Goal: Transaction & Acquisition: Download file/media

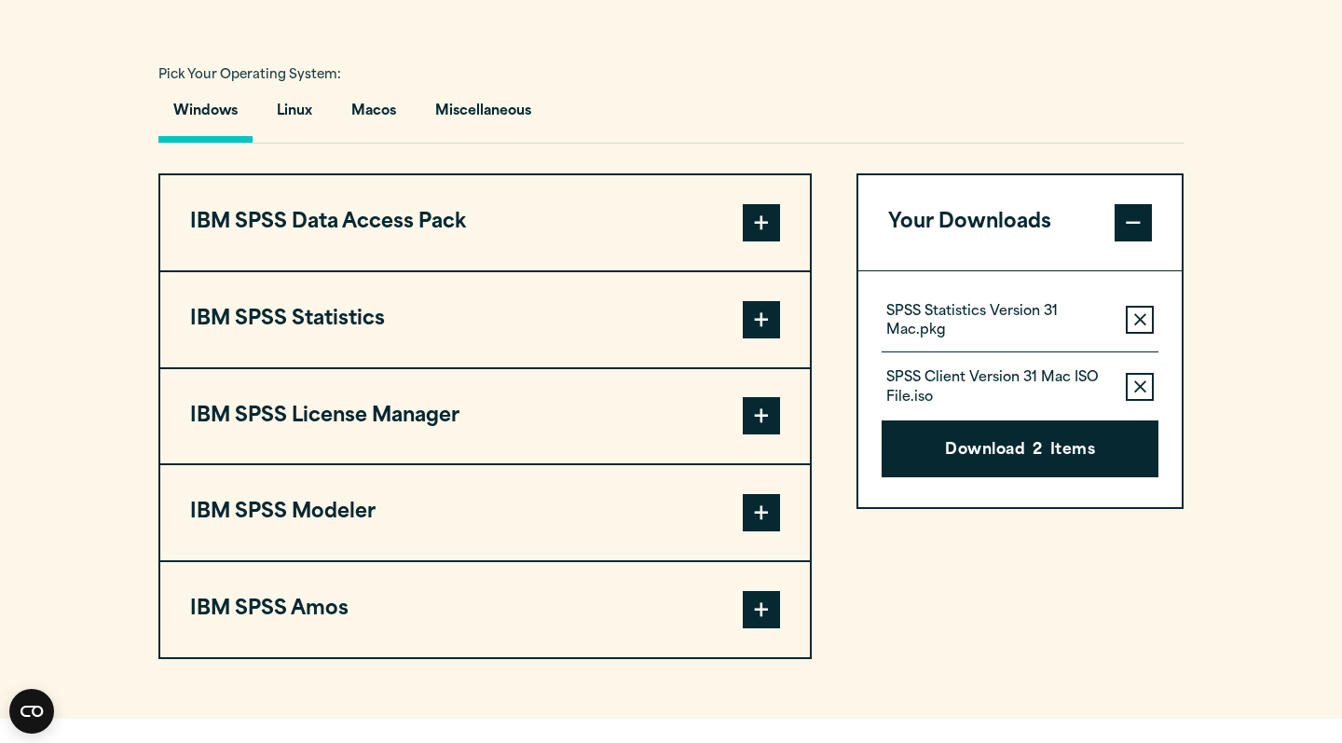
scroll to position [1343, 0]
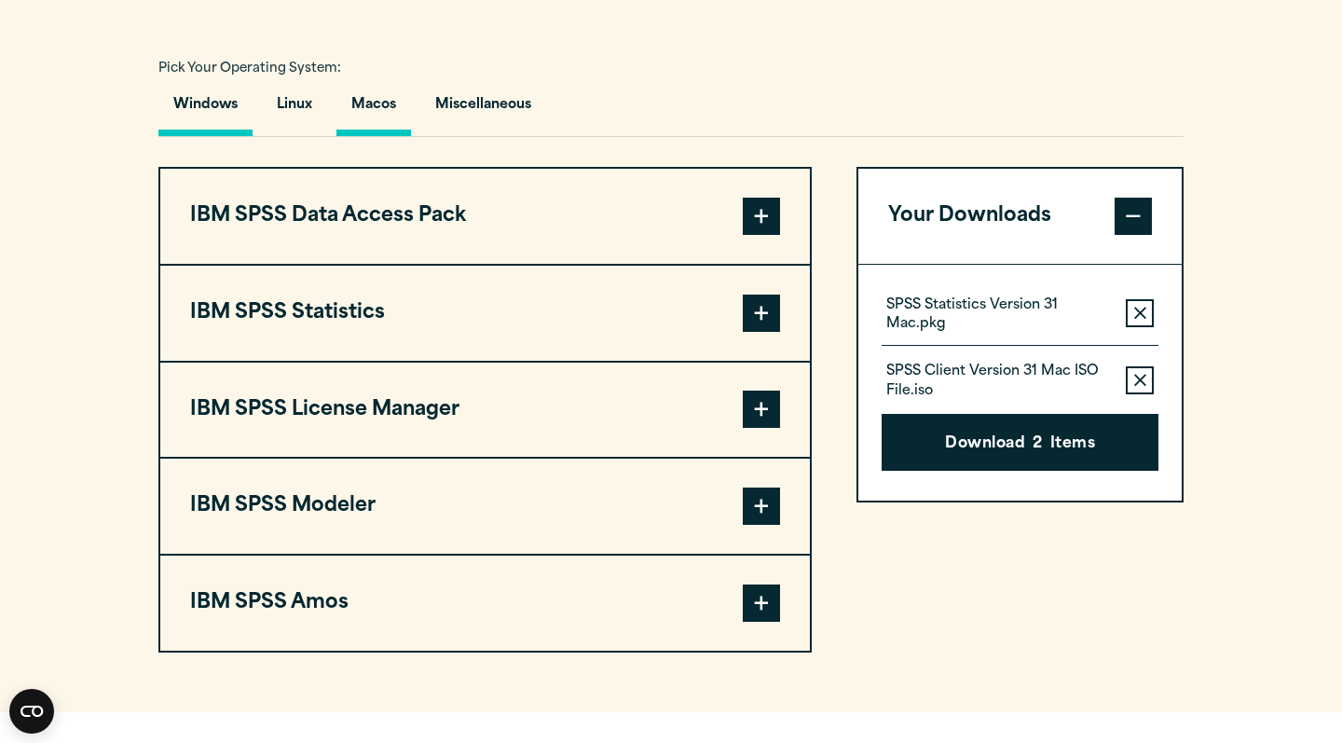
click at [404, 107] on button "Macos" at bounding box center [374, 109] width 75 height 53
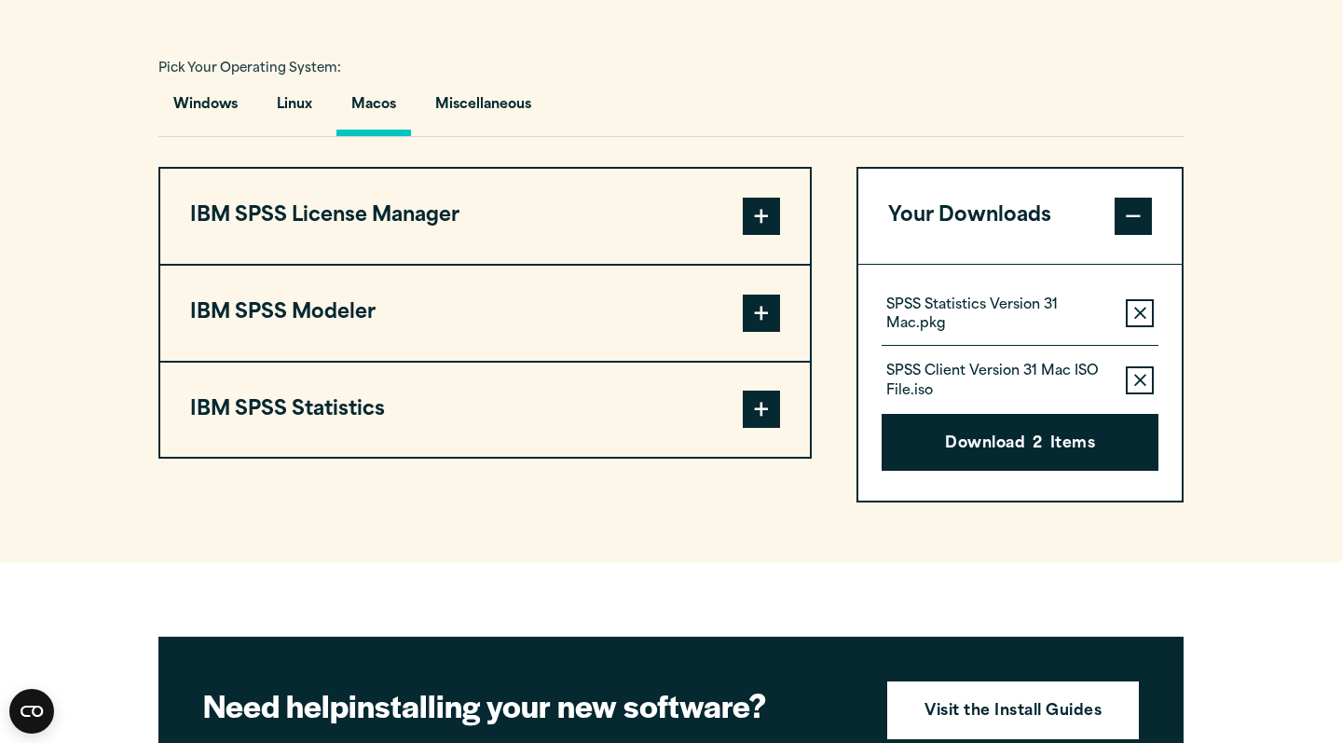
click at [768, 412] on span at bounding box center [761, 409] width 37 height 37
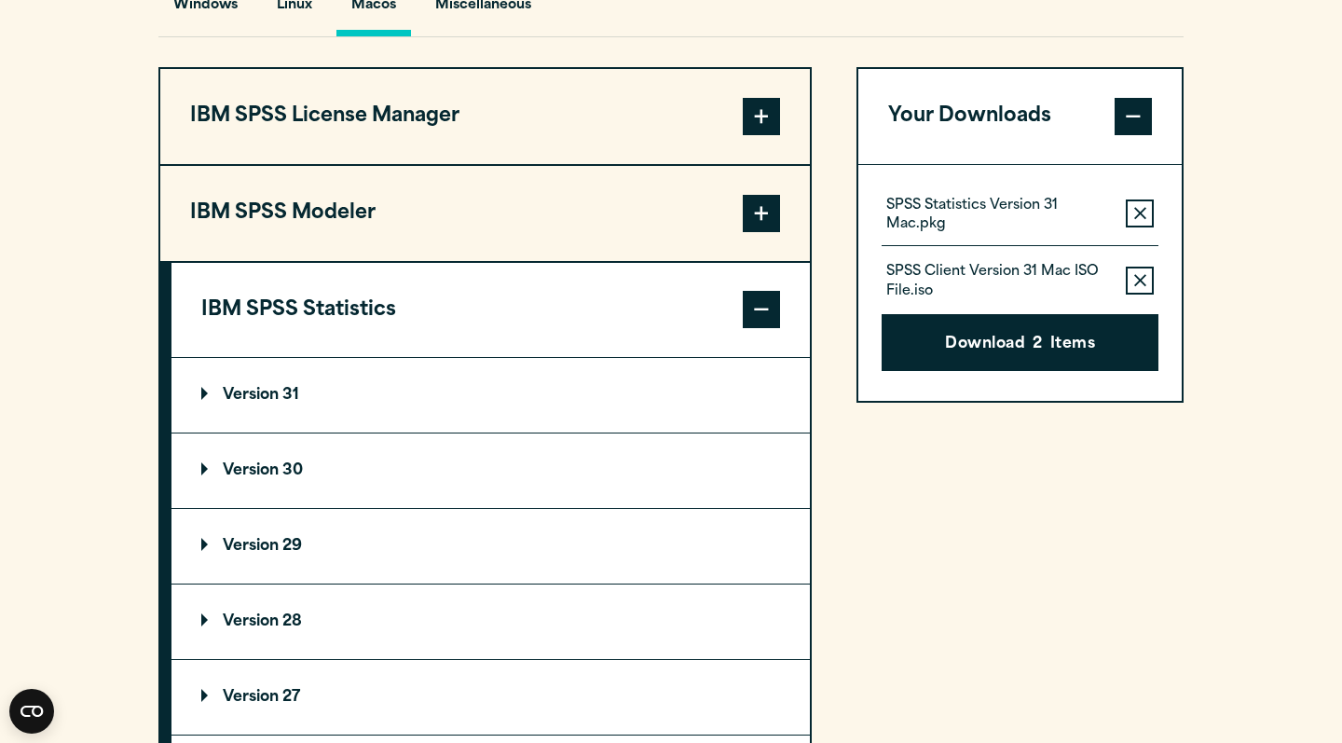
scroll to position [1504, 0]
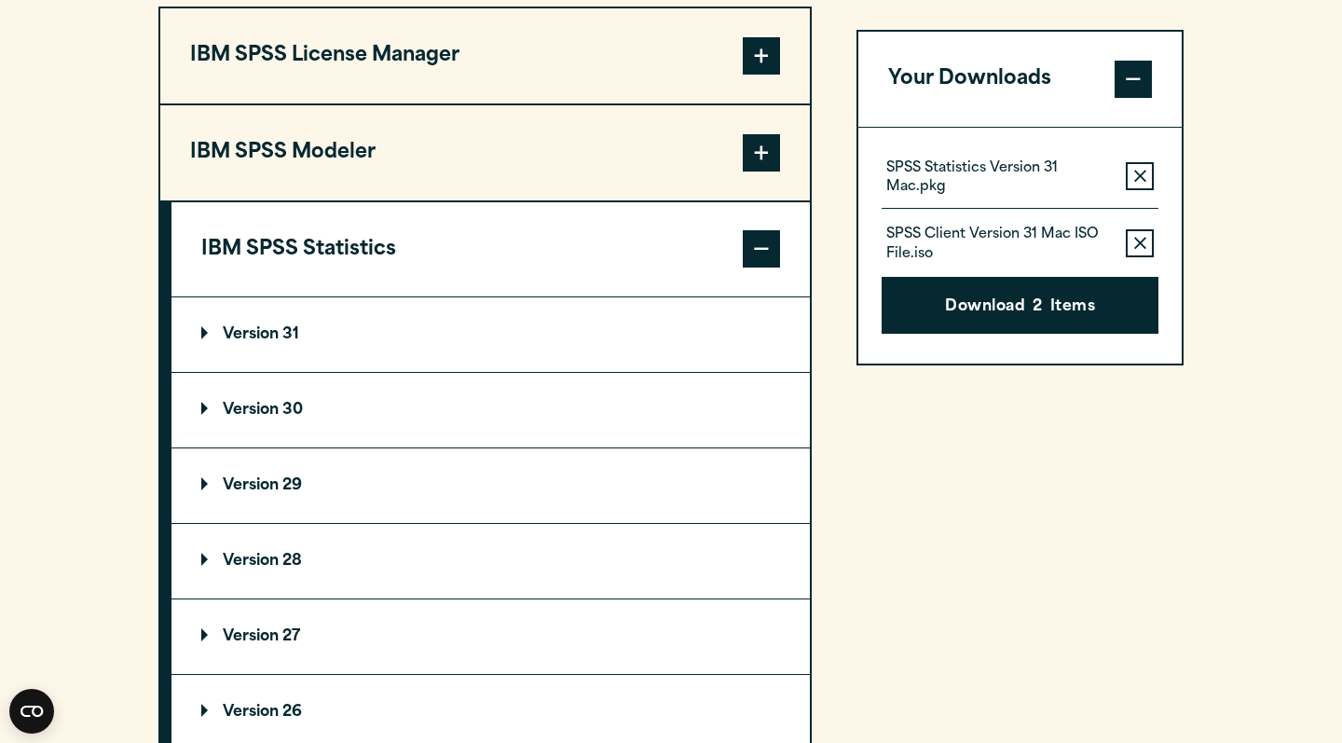
click at [385, 327] on summary "Version 31" at bounding box center [491, 334] width 639 height 75
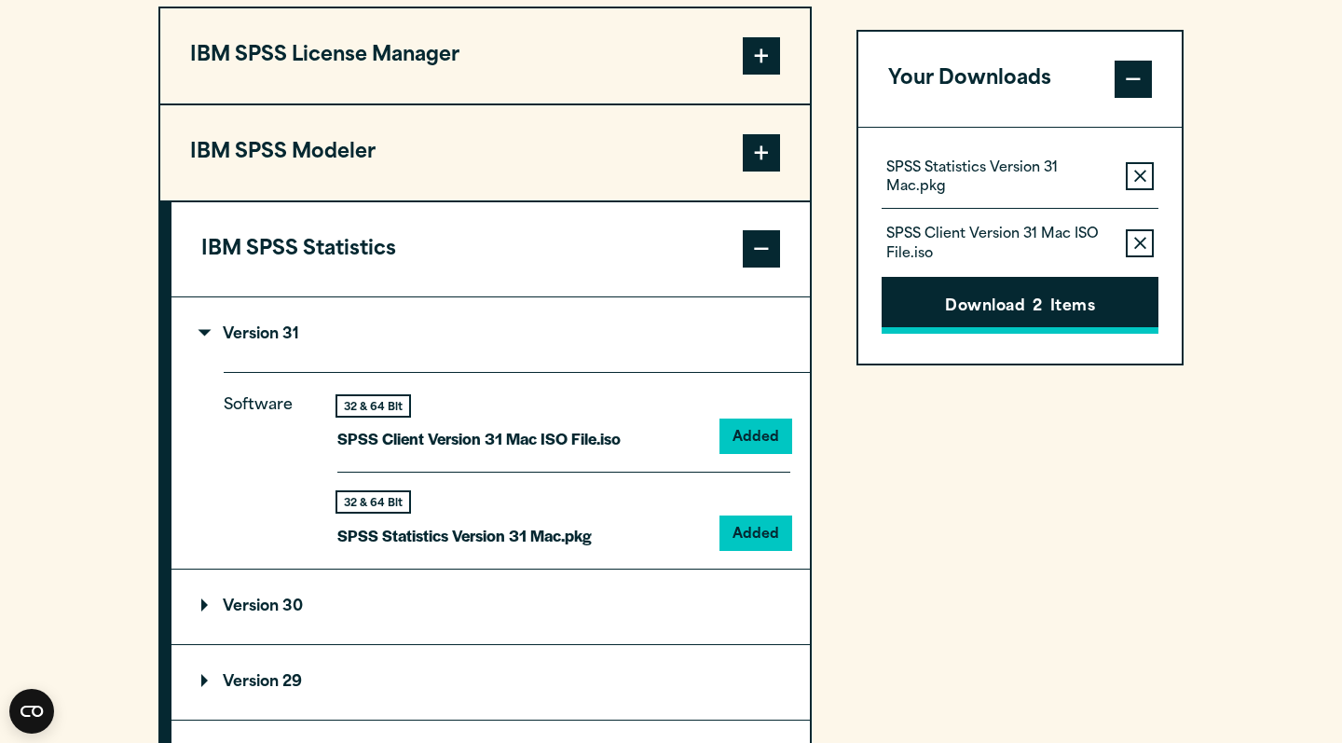
click at [1069, 300] on button "Download 2 Items" at bounding box center [1020, 306] width 277 height 58
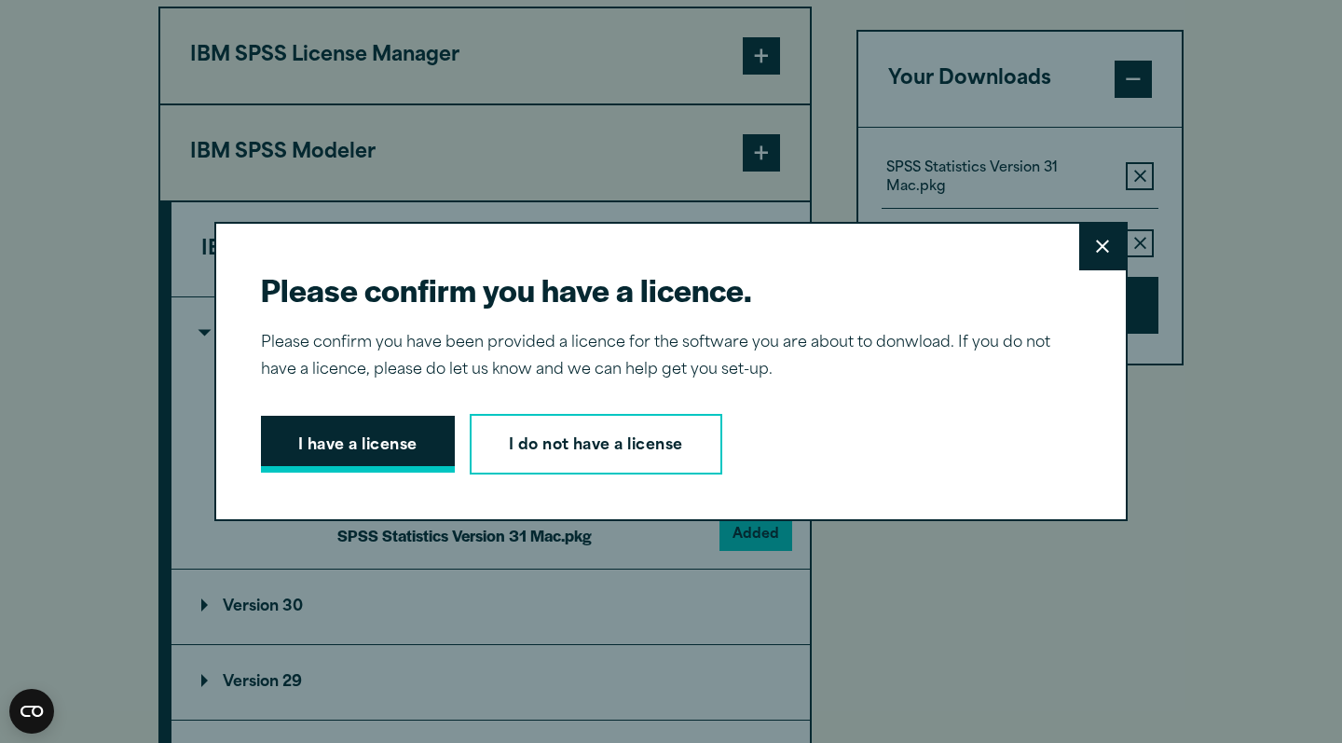
click at [340, 437] on button "I have a license" at bounding box center [358, 445] width 194 height 58
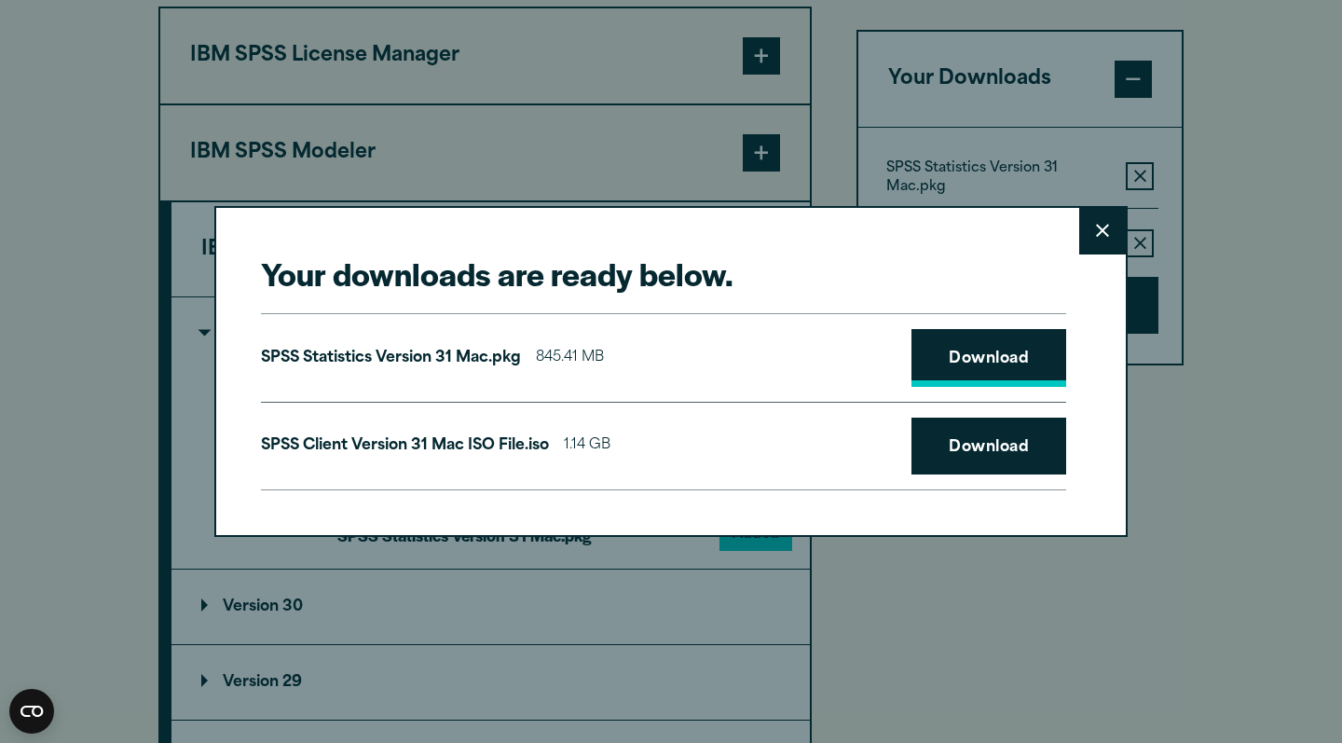
click at [988, 355] on link "Download" at bounding box center [989, 358] width 155 height 58
click at [955, 441] on link "Download" at bounding box center [989, 447] width 155 height 58
click at [1101, 226] on icon at bounding box center [1102, 231] width 13 height 14
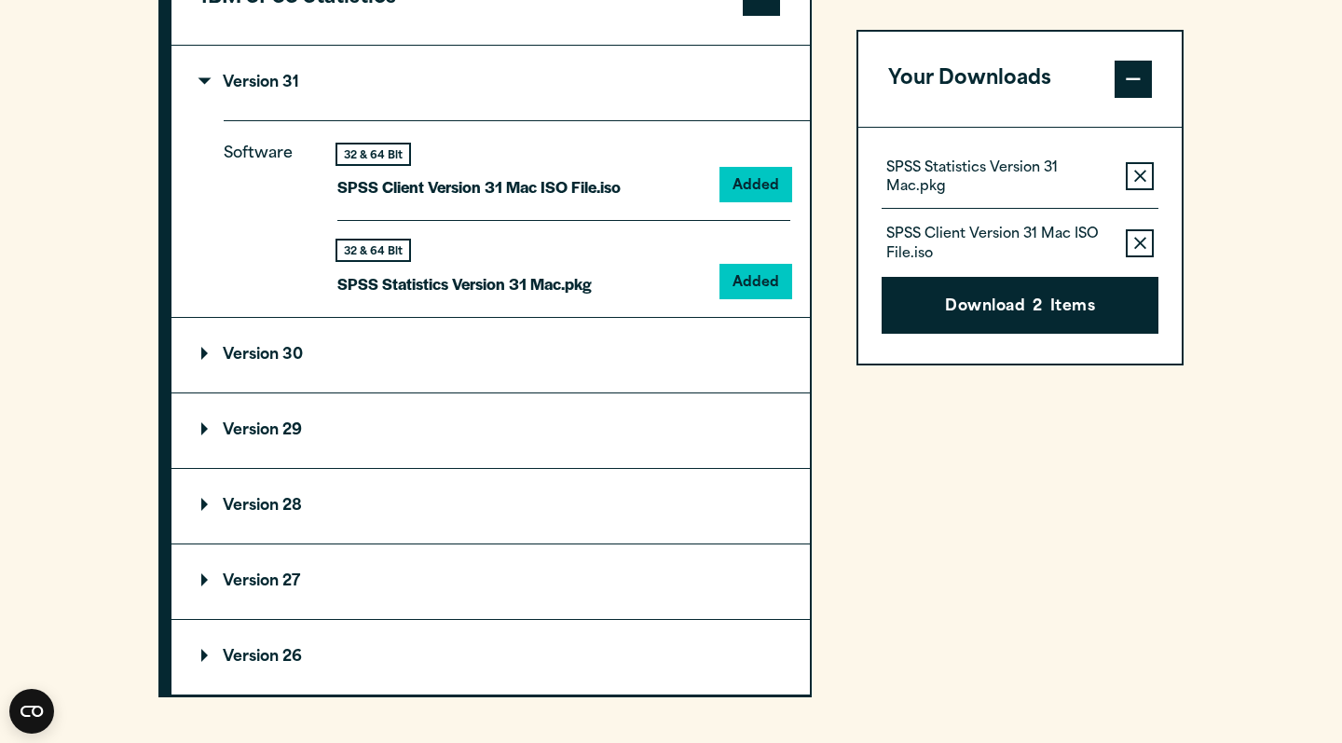
scroll to position [1777, 0]
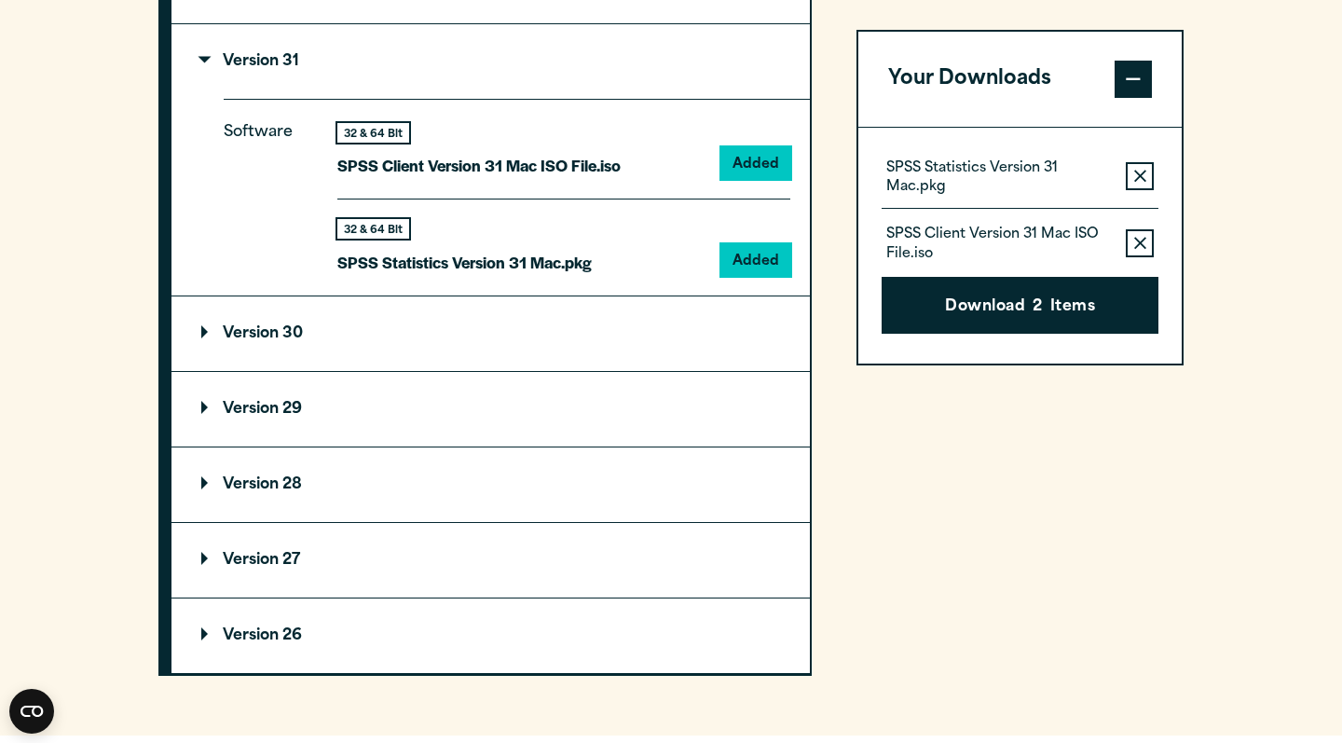
click at [361, 405] on summary "Version 29" at bounding box center [491, 409] width 639 height 75
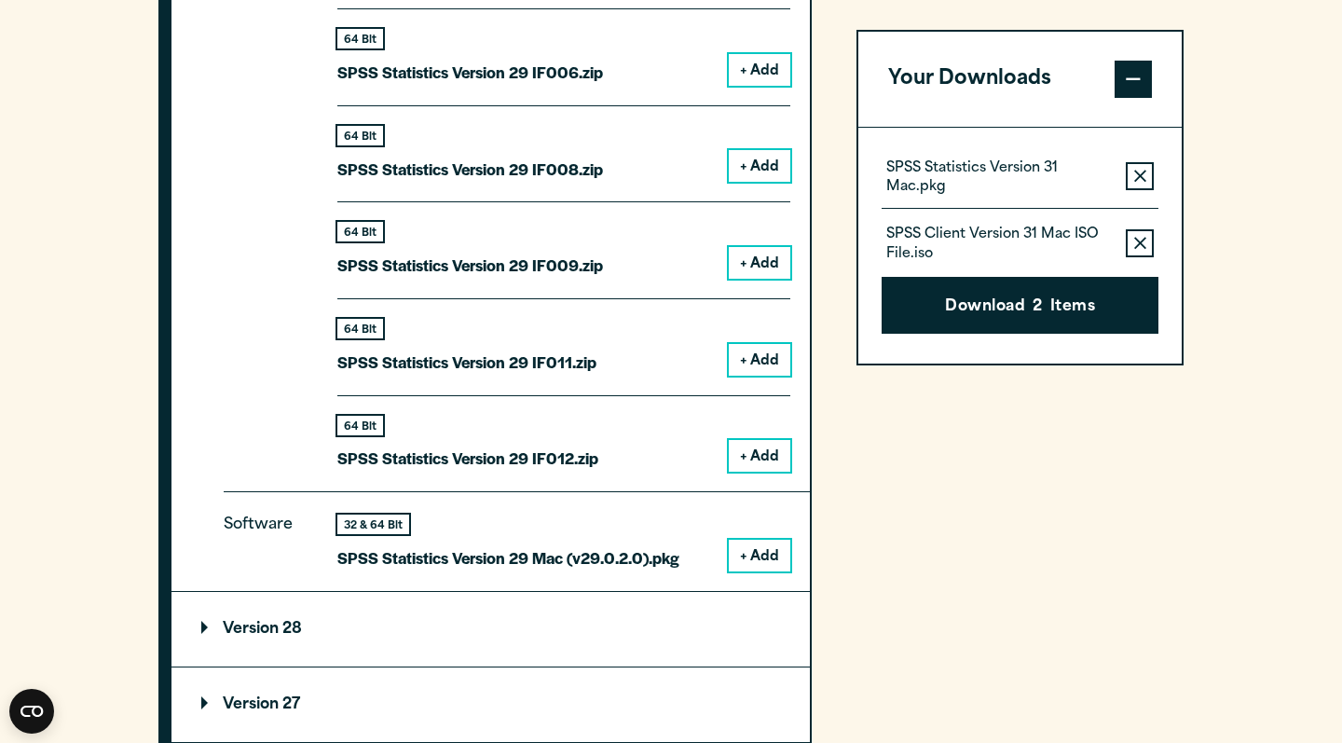
scroll to position [2603, 0]
click at [306, 627] on summary "Version 28" at bounding box center [491, 630] width 639 height 75
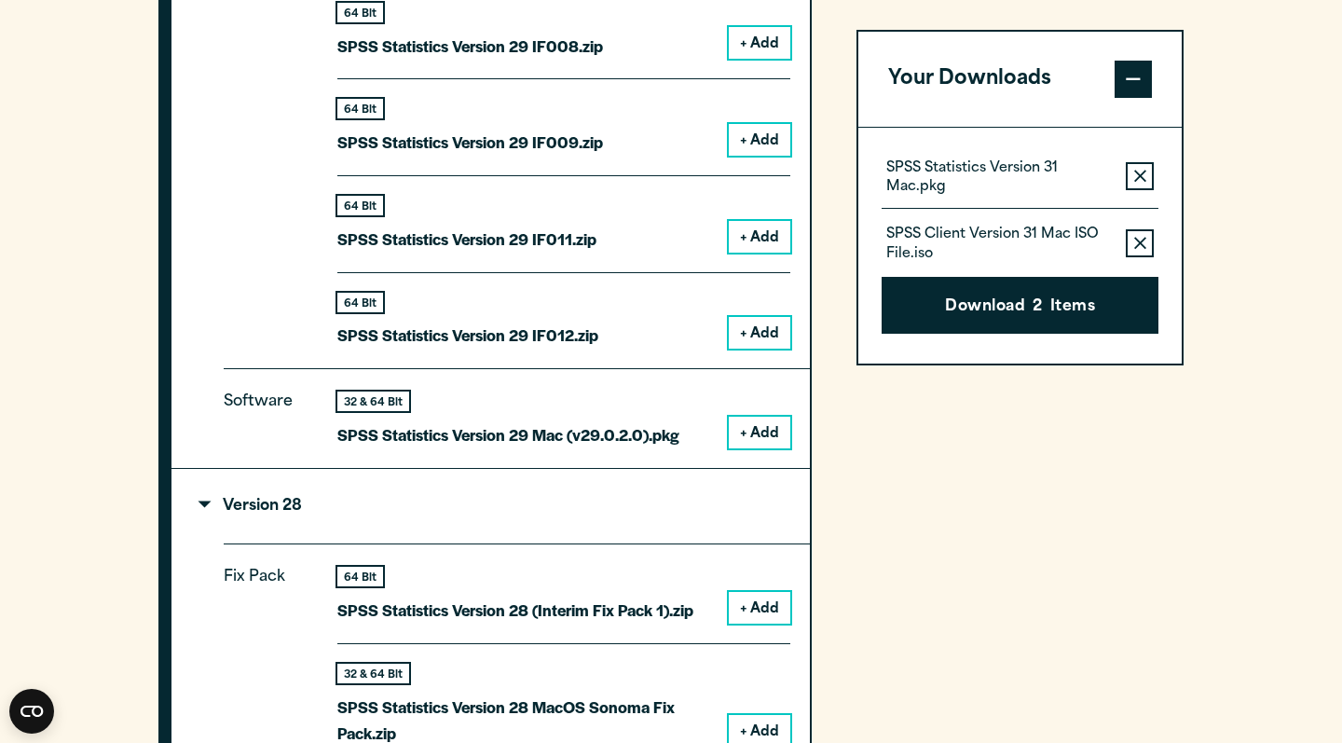
scroll to position [2722, 0]
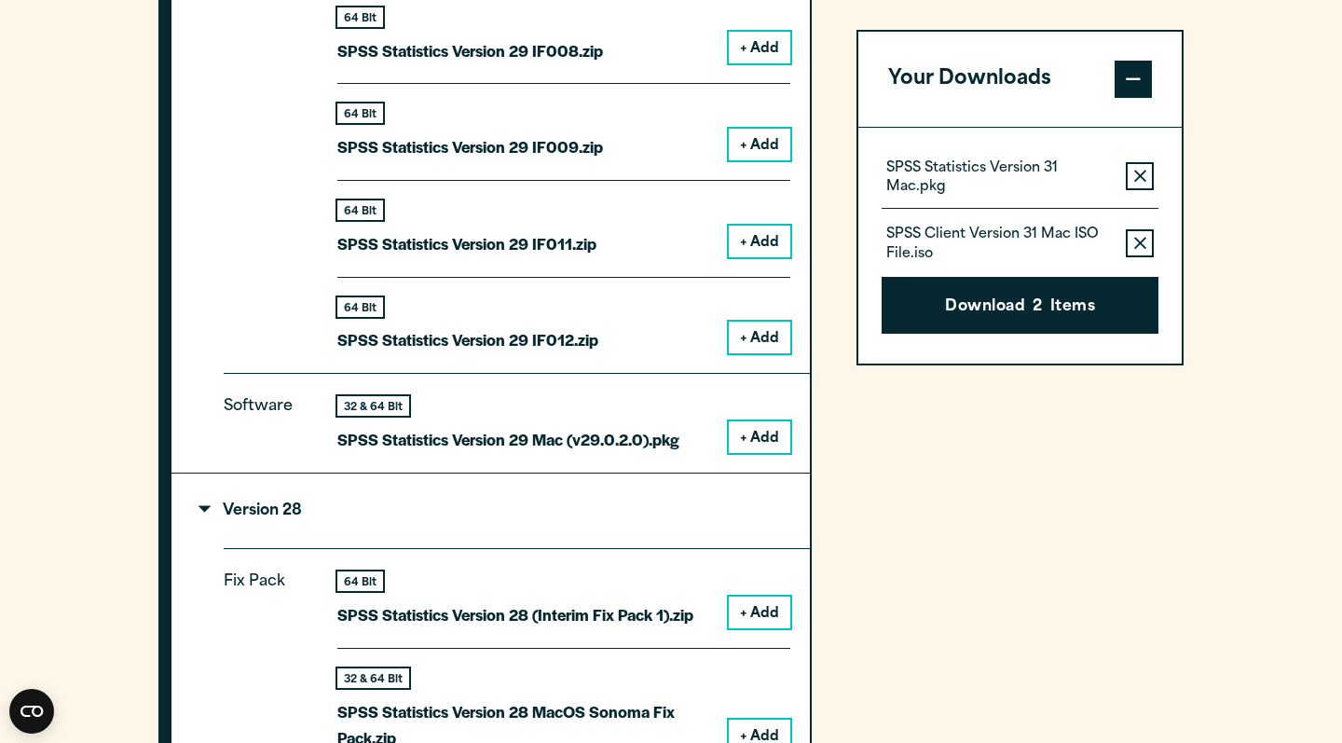
click at [272, 512] on p "Version 28" at bounding box center [251, 510] width 101 height 15
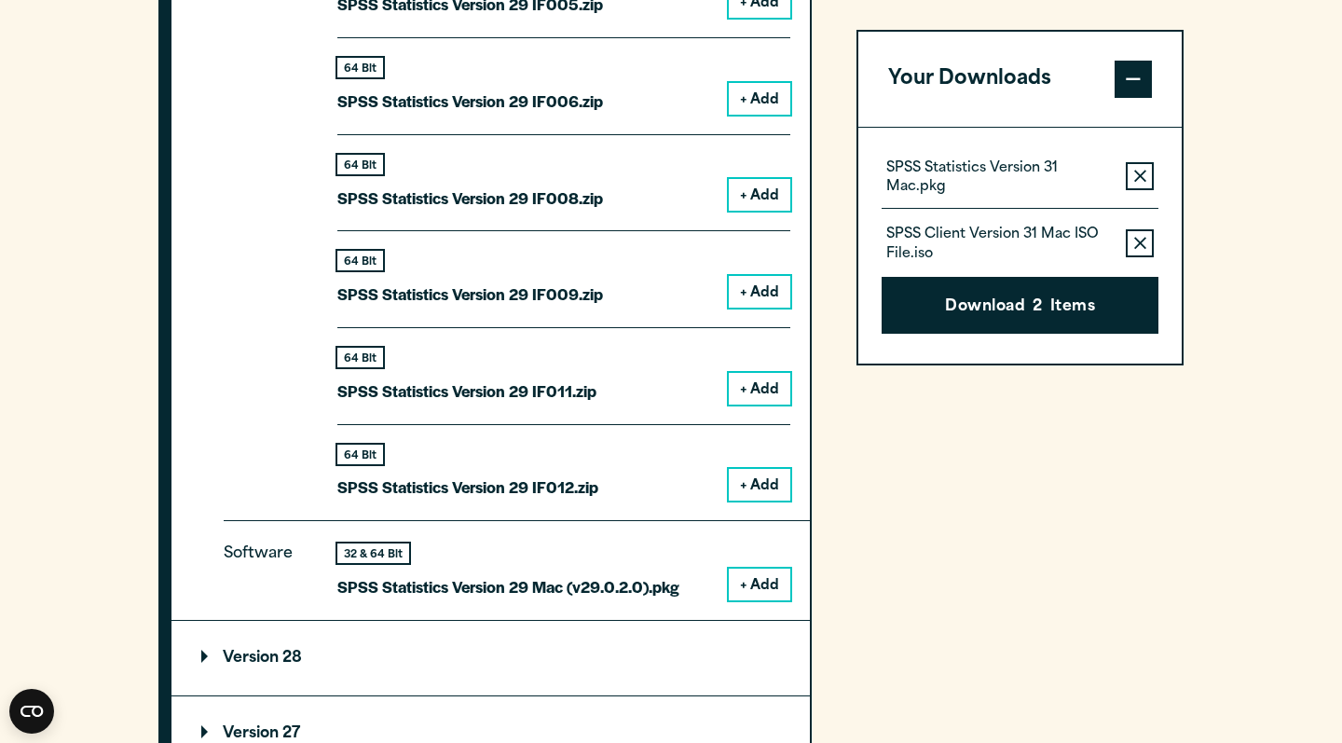
scroll to position [2591, 0]
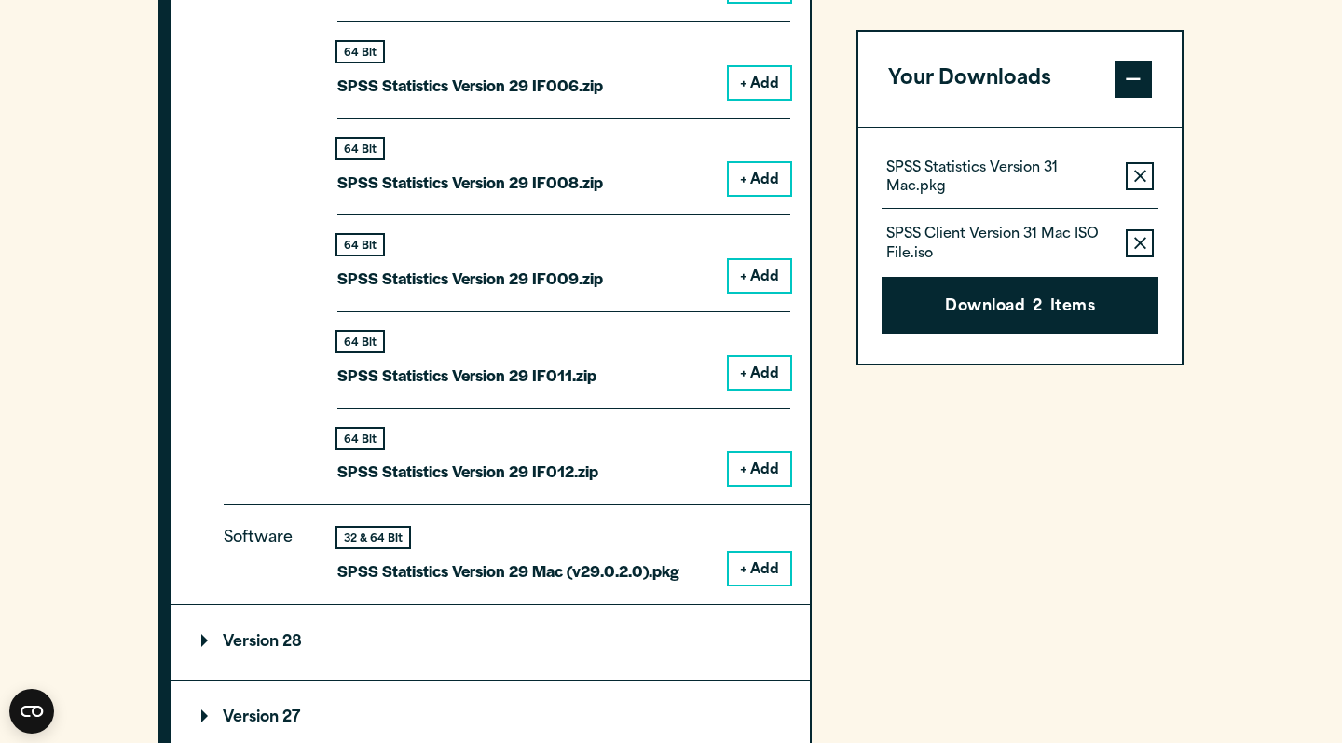
click at [749, 567] on button "+ Add" at bounding box center [760, 569] width 62 height 32
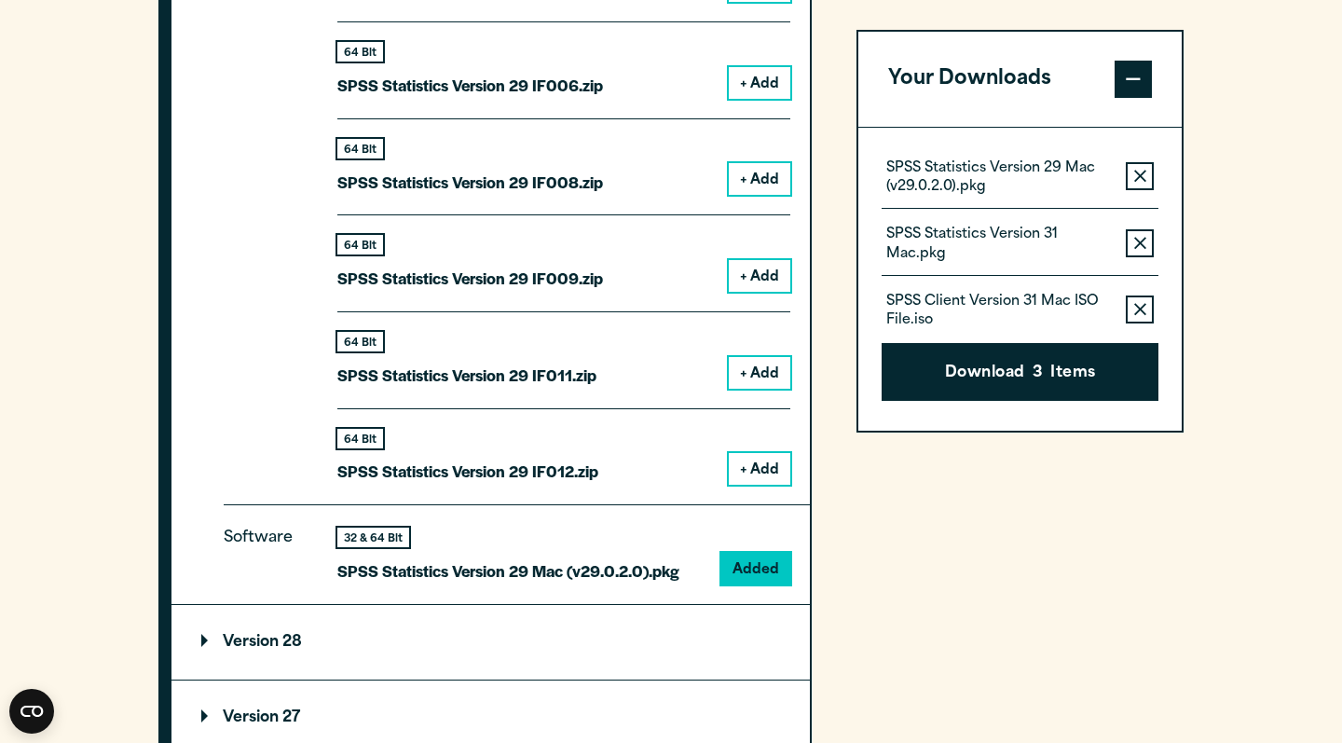
click at [1141, 244] on icon "button" at bounding box center [1141, 243] width 12 height 13
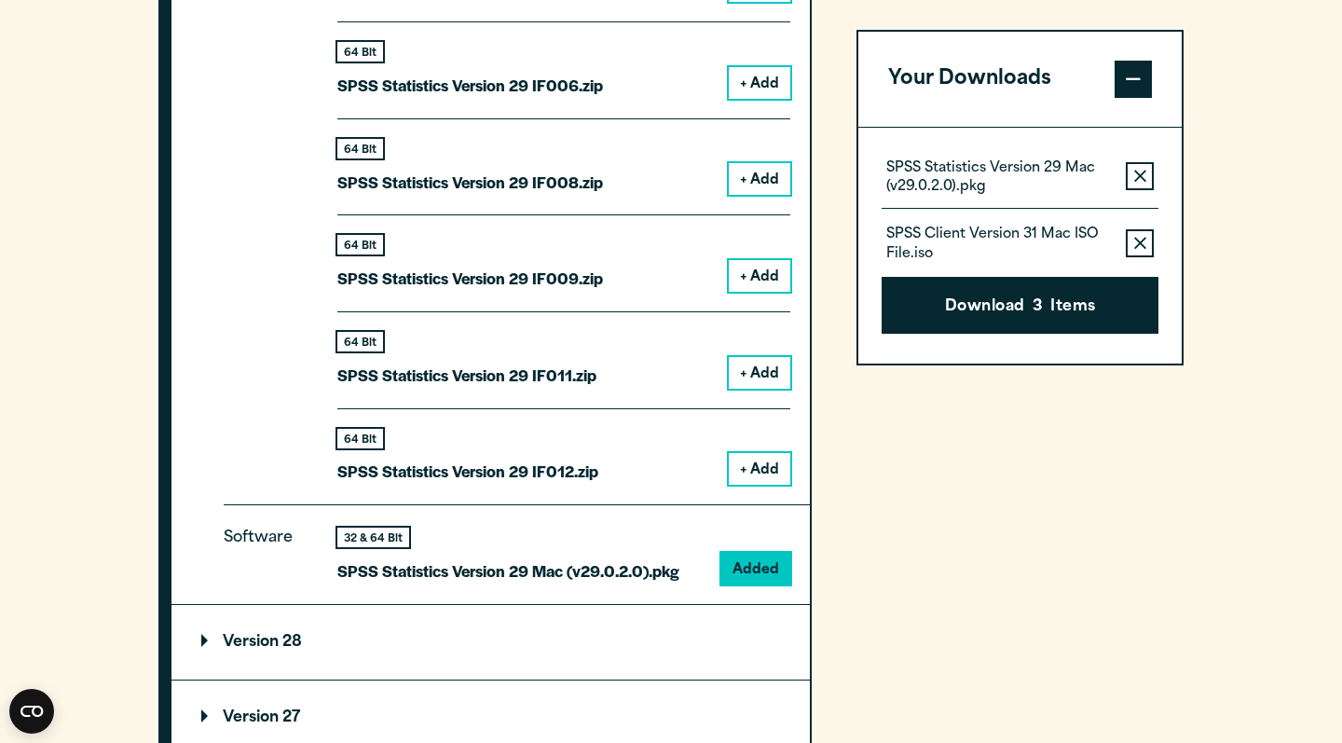
click at [1138, 252] on button "Remove this item from your software download list" at bounding box center [1140, 243] width 28 height 28
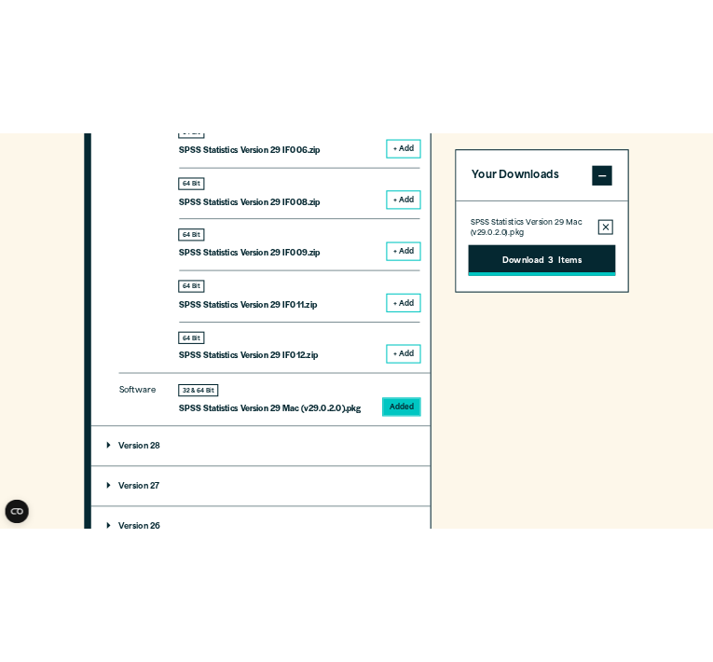
scroll to position [2642, 0]
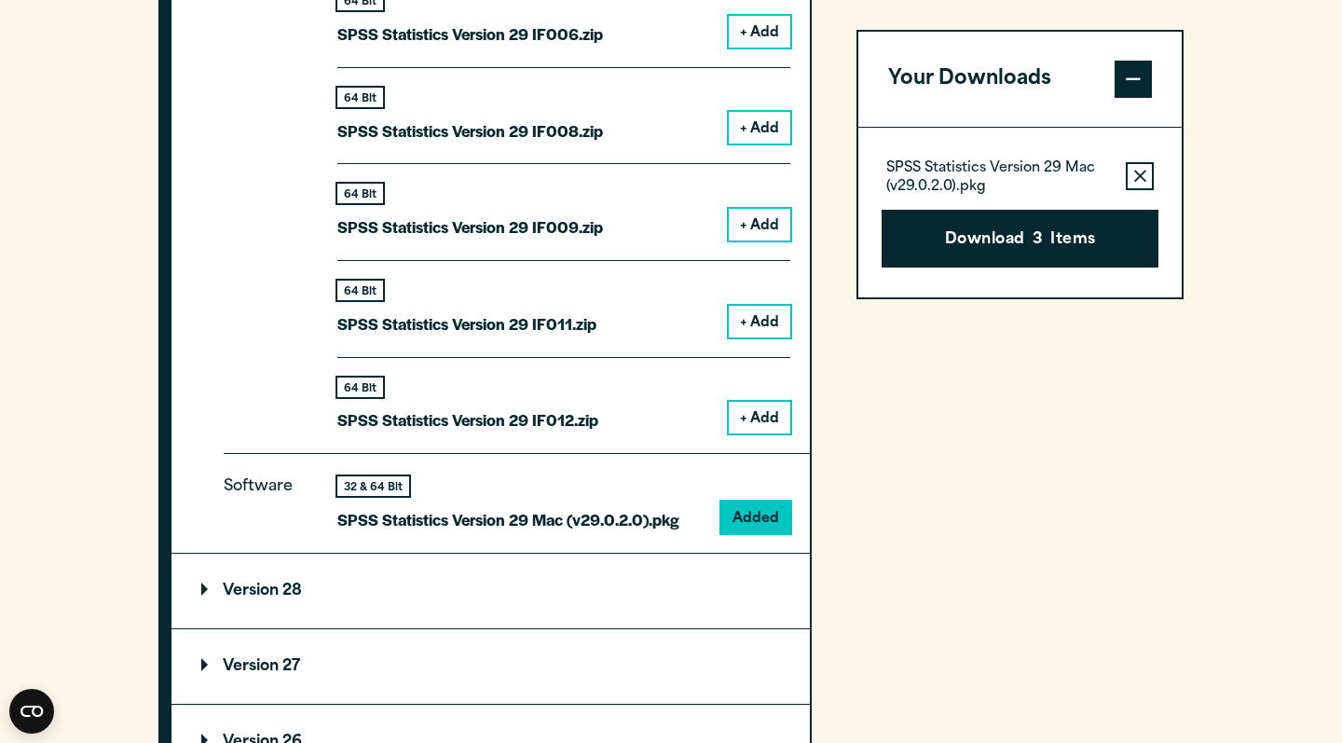
click at [971, 242] on button "Download 3 Items" at bounding box center [1020, 239] width 277 height 58
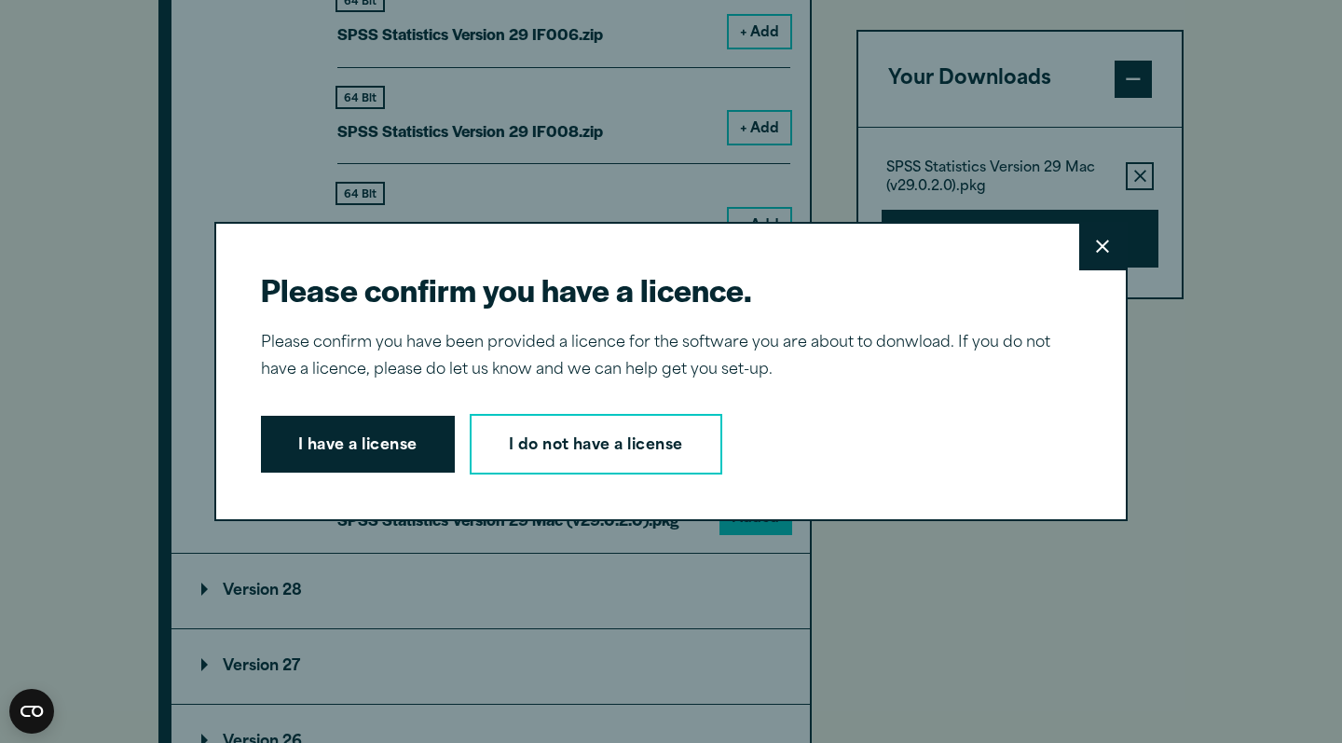
click at [323, 448] on button "I have a license" at bounding box center [358, 445] width 194 height 58
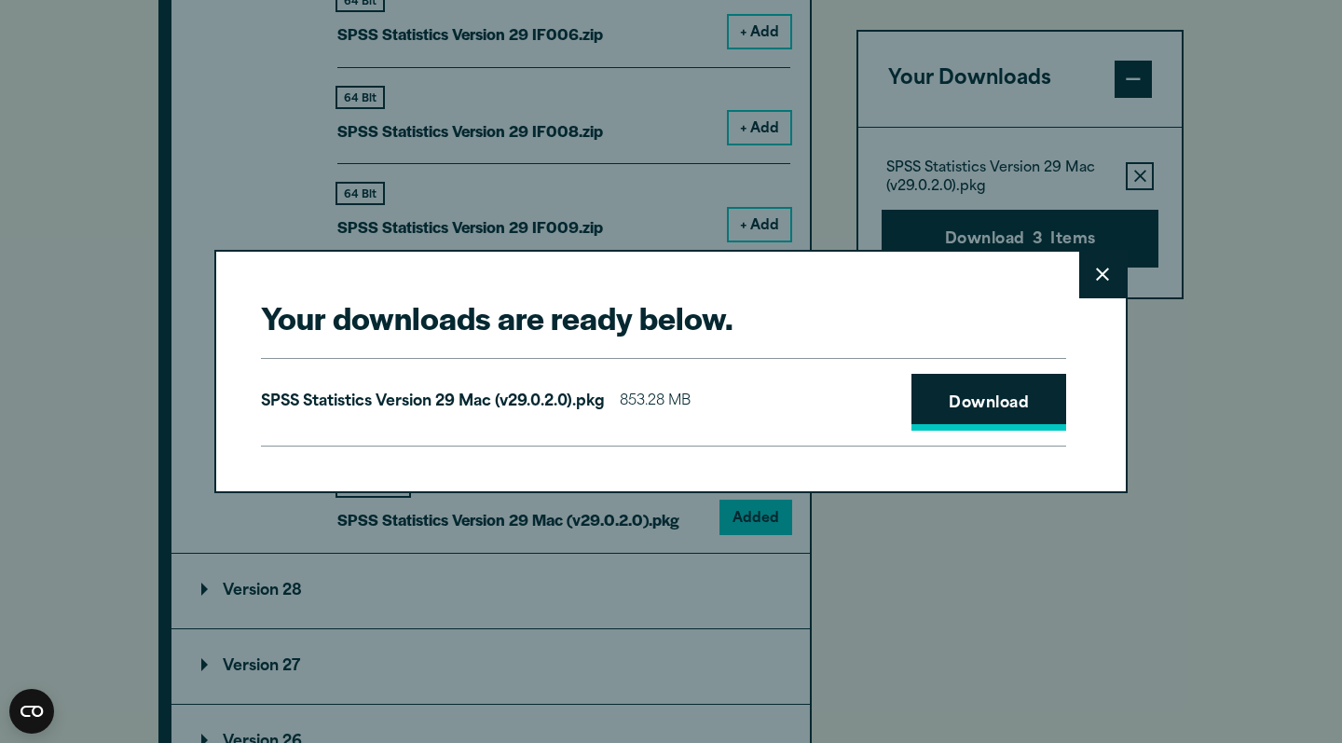
click at [939, 413] on link "Download" at bounding box center [989, 403] width 155 height 58
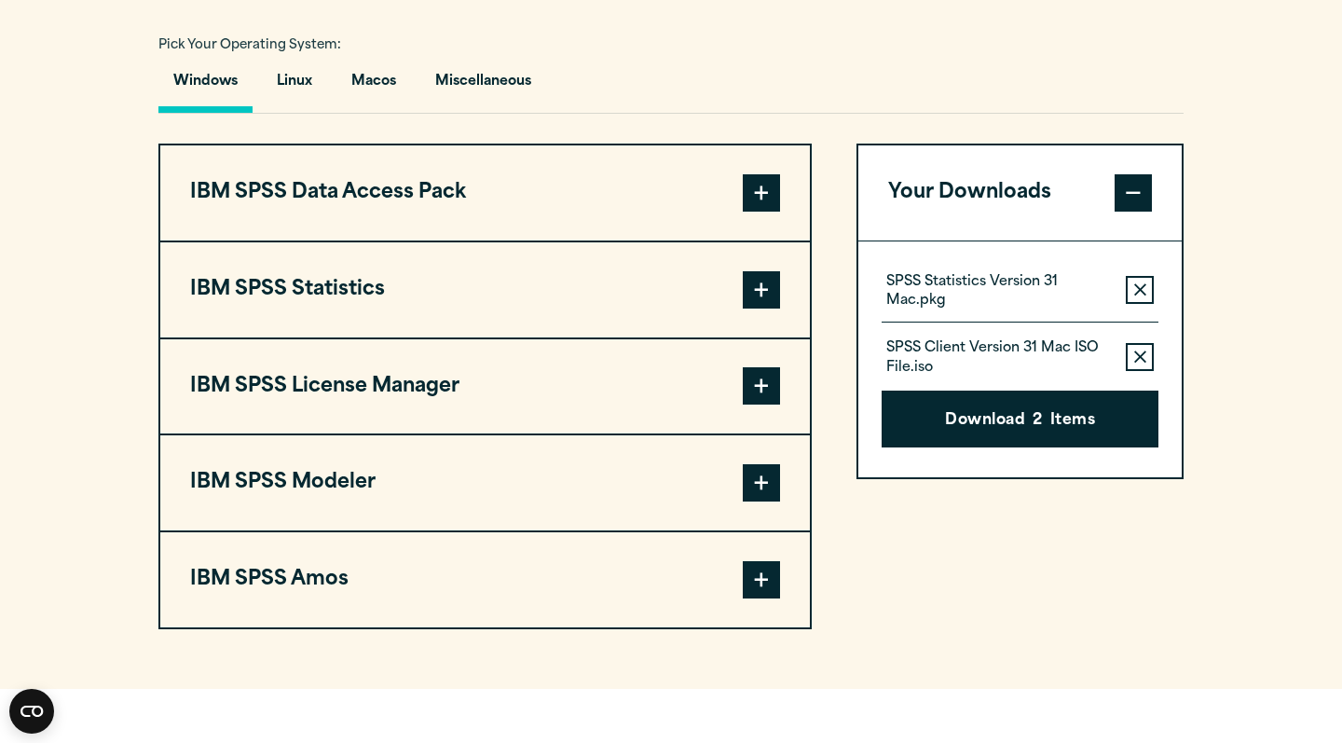
scroll to position [1367, 0]
click at [773, 289] on span at bounding box center [761, 289] width 37 height 37
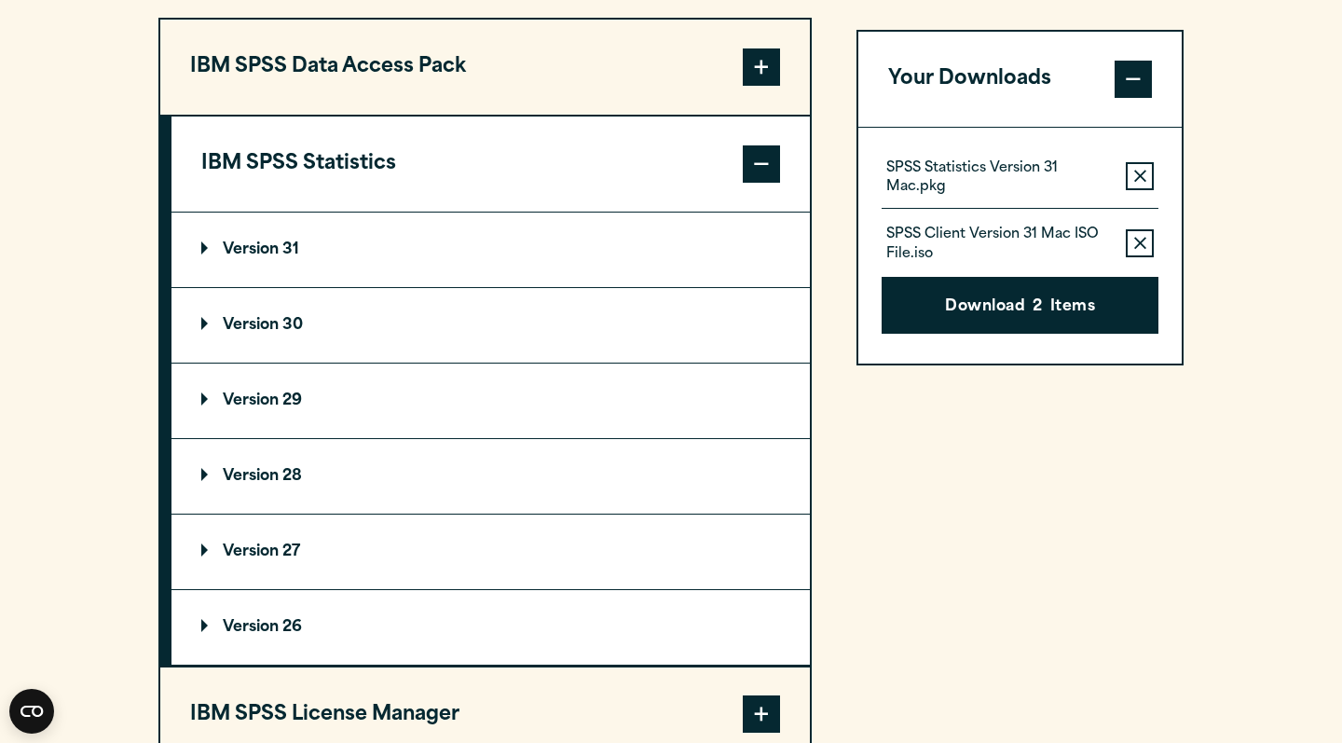
scroll to position [1515, 0]
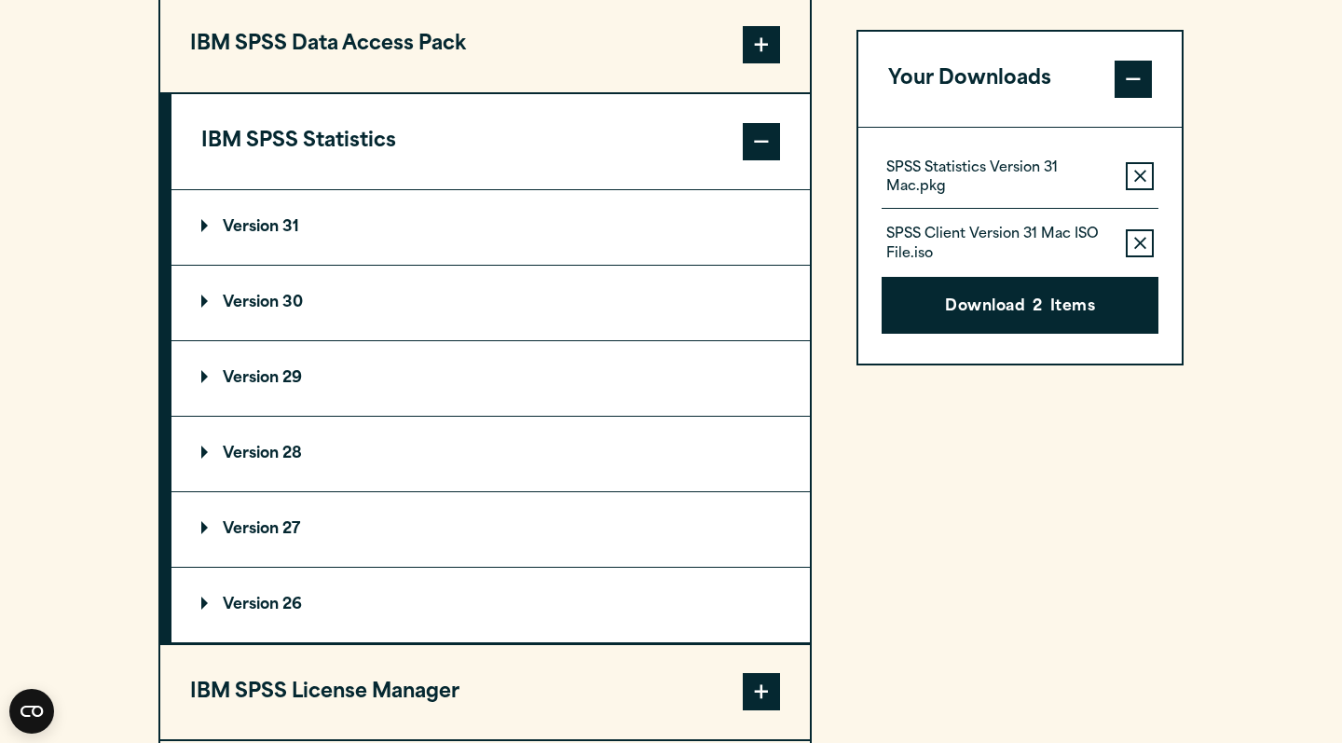
click at [313, 389] on summary "Version 29" at bounding box center [491, 378] width 639 height 75
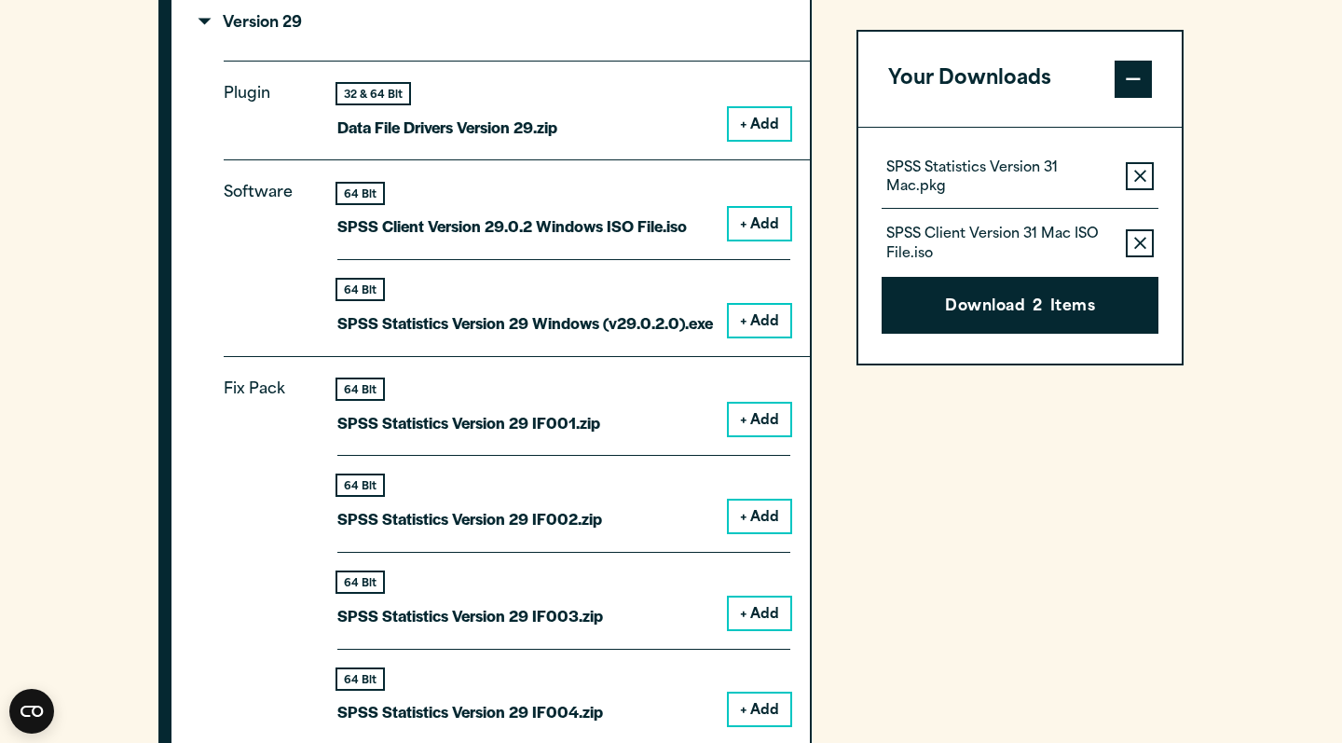
scroll to position [1869, 0]
click at [1144, 237] on icon "button" at bounding box center [1141, 243] width 12 height 13
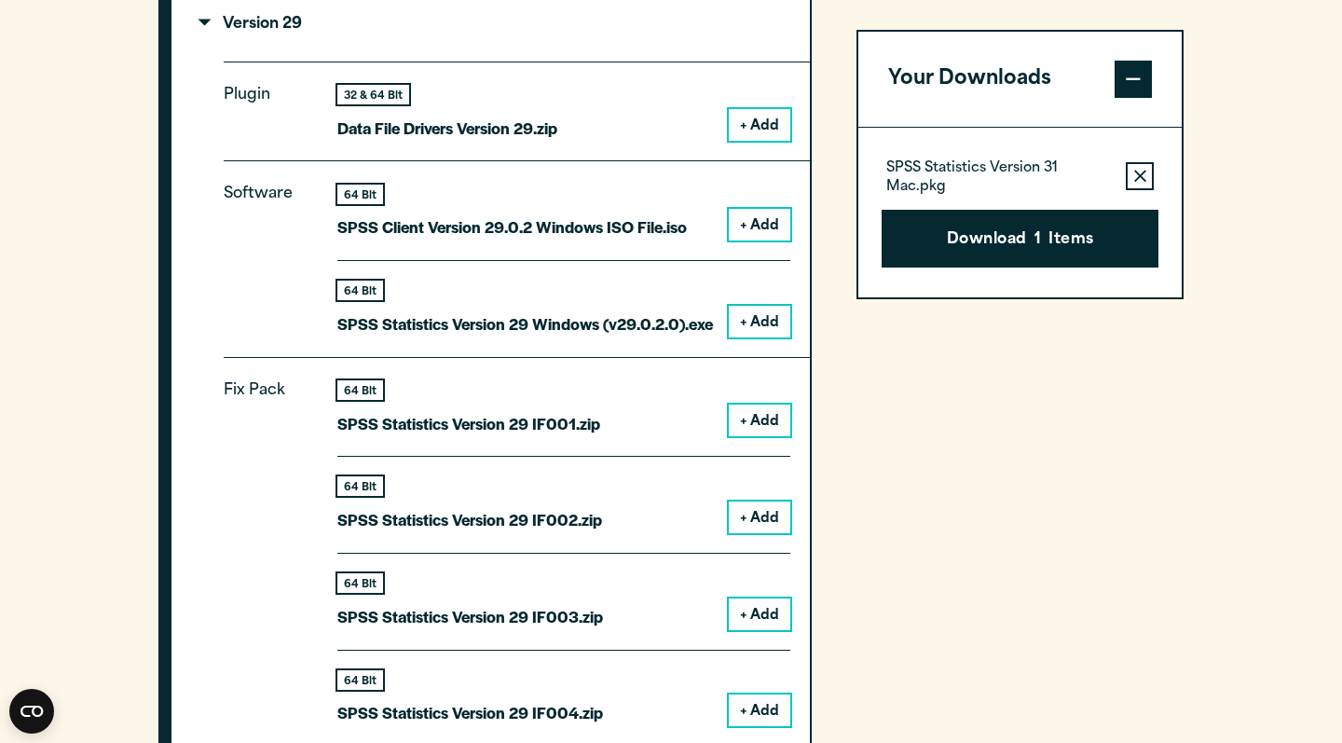
click at [1141, 174] on icon "button" at bounding box center [1141, 176] width 12 height 12
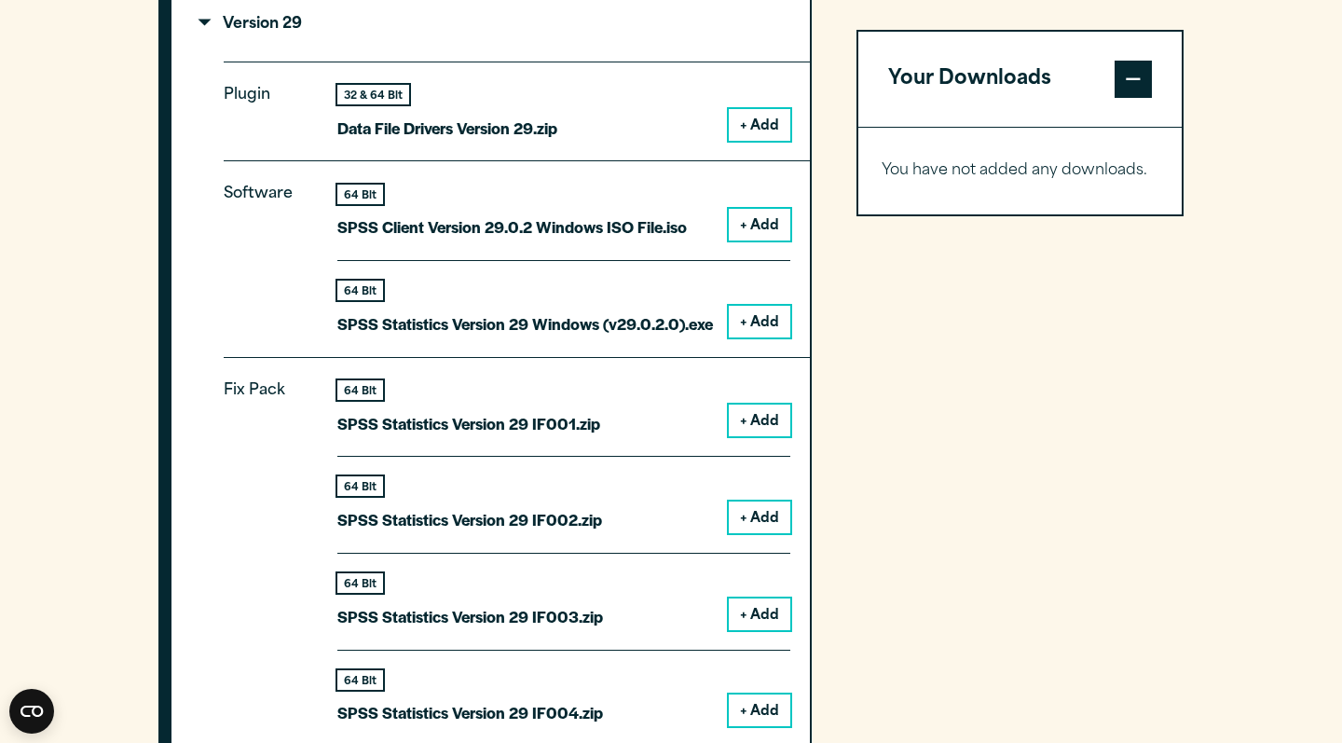
click at [758, 228] on button "+ Add" at bounding box center [760, 225] width 62 height 32
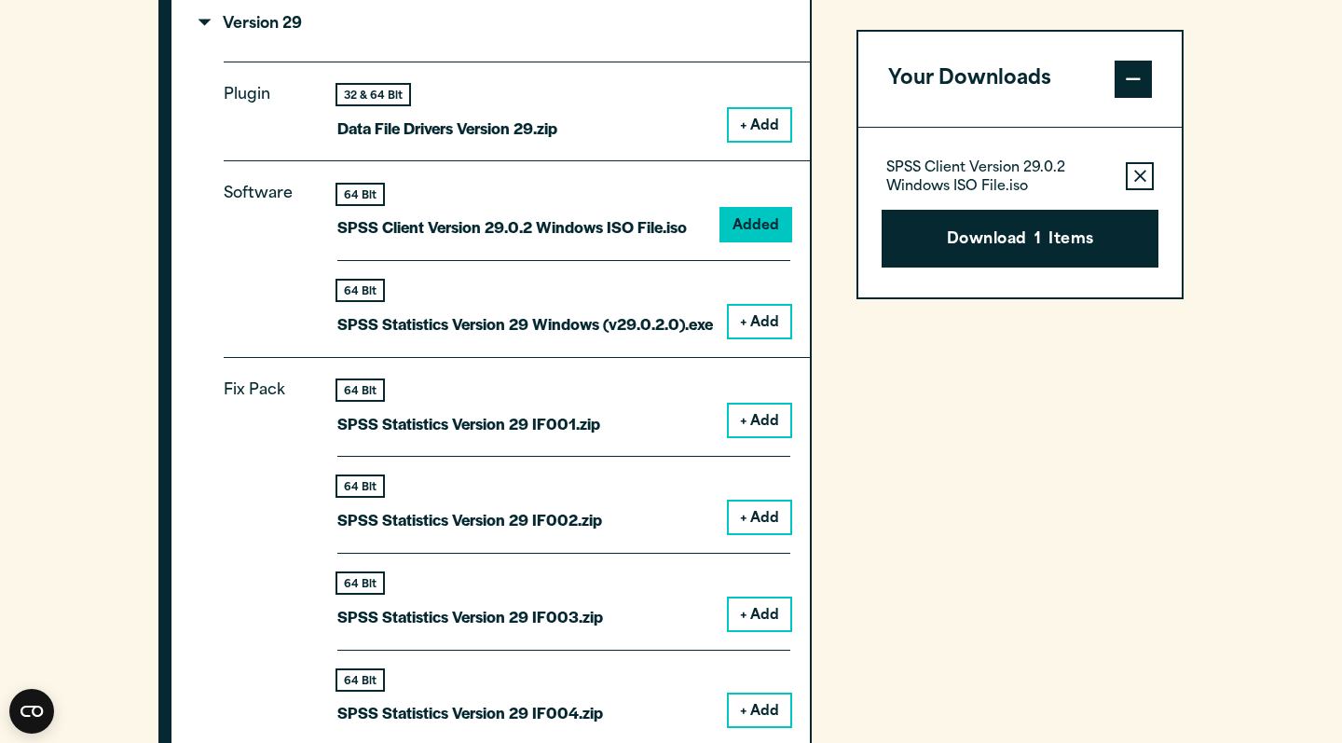
click at [759, 307] on button "+ Add" at bounding box center [760, 322] width 62 height 32
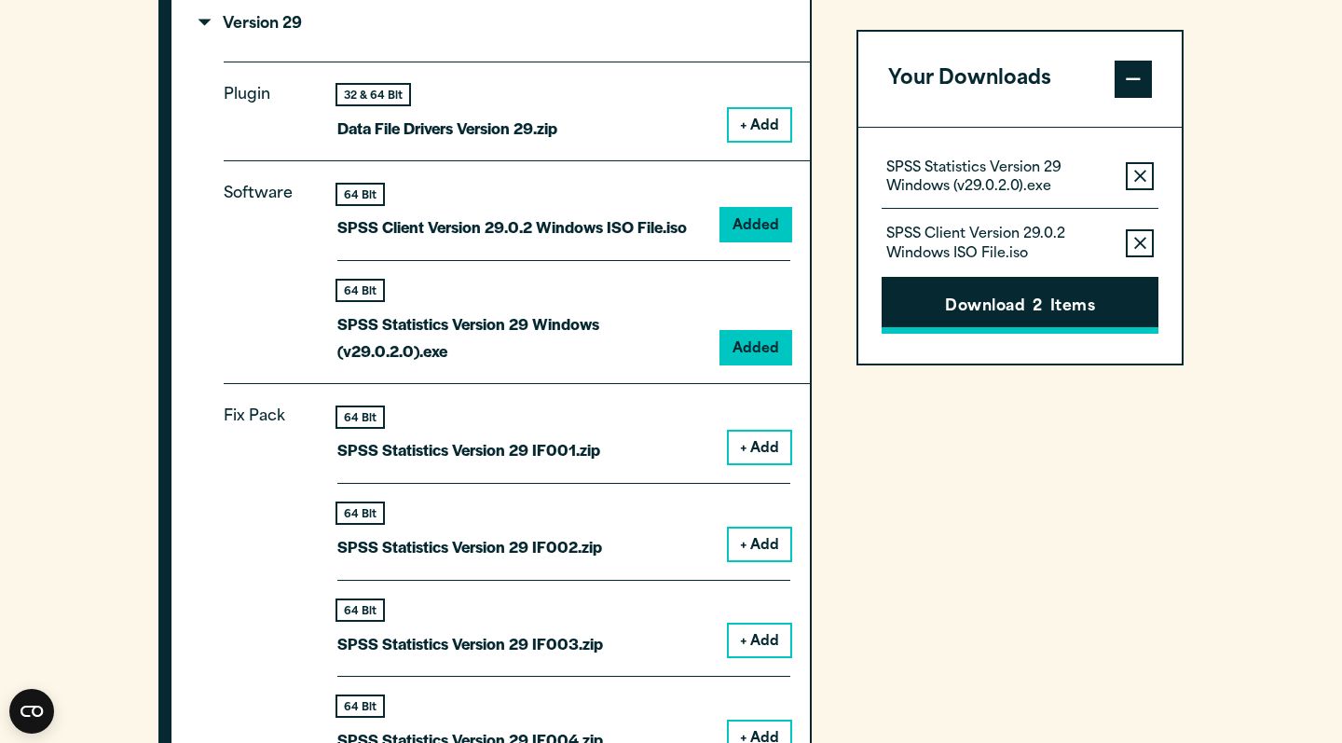
click at [938, 306] on button "Download 2 Items" at bounding box center [1020, 306] width 277 height 58
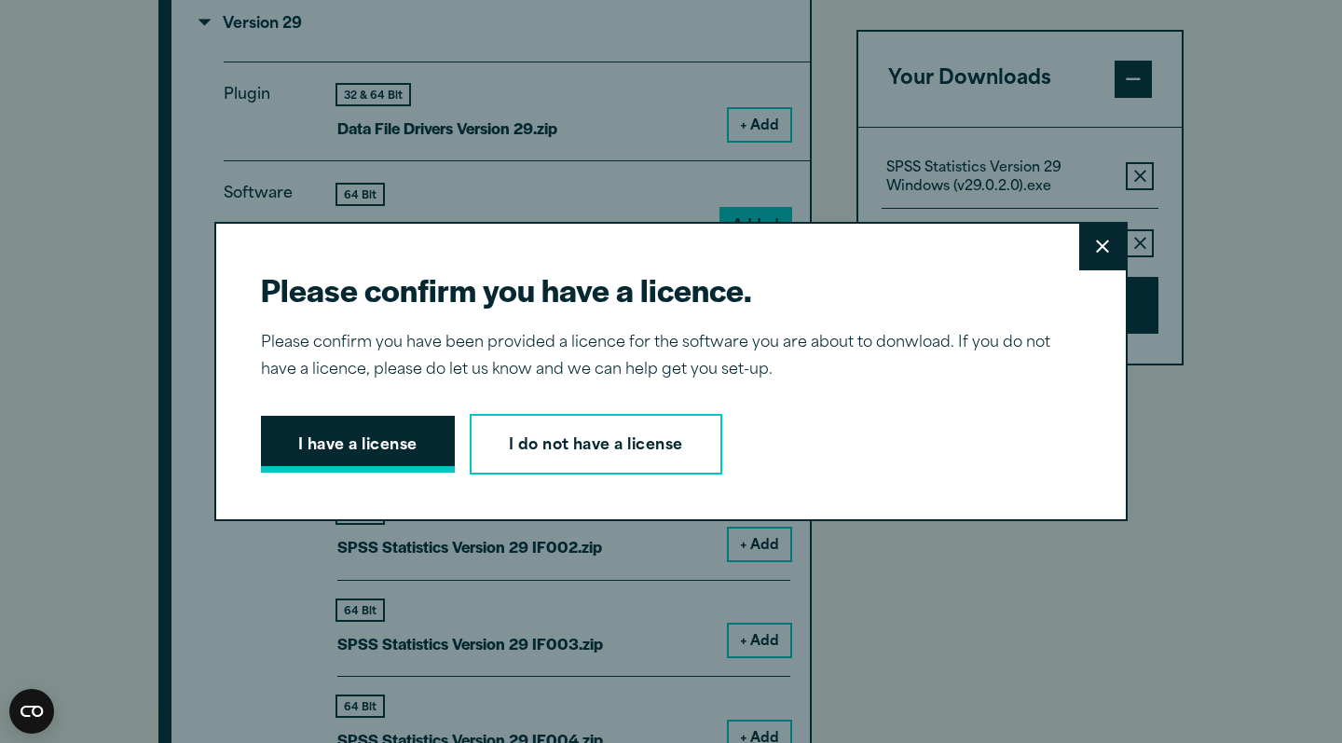
click at [392, 450] on button "I have a license" at bounding box center [358, 445] width 194 height 58
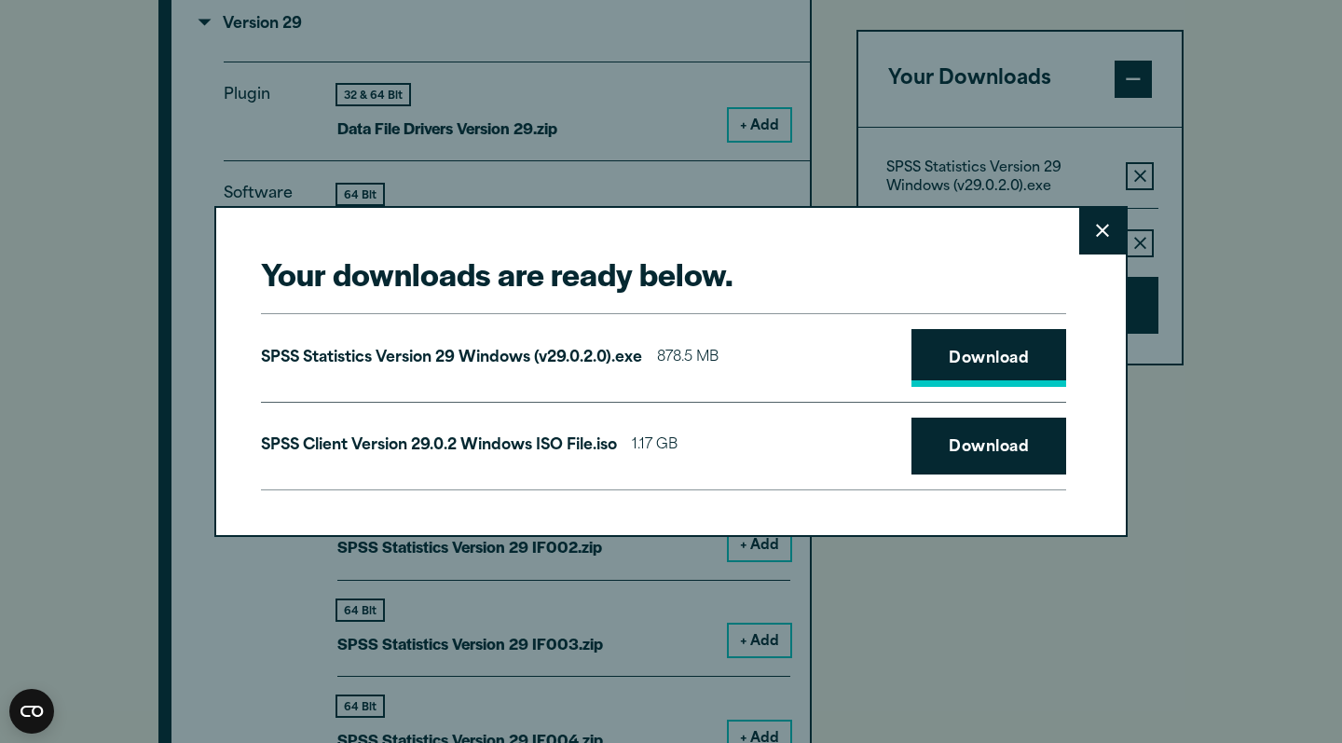
click at [936, 352] on link "Download" at bounding box center [989, 358] width 155 height 58
